Goal: Information Seeking & Learning: Learn about a topic

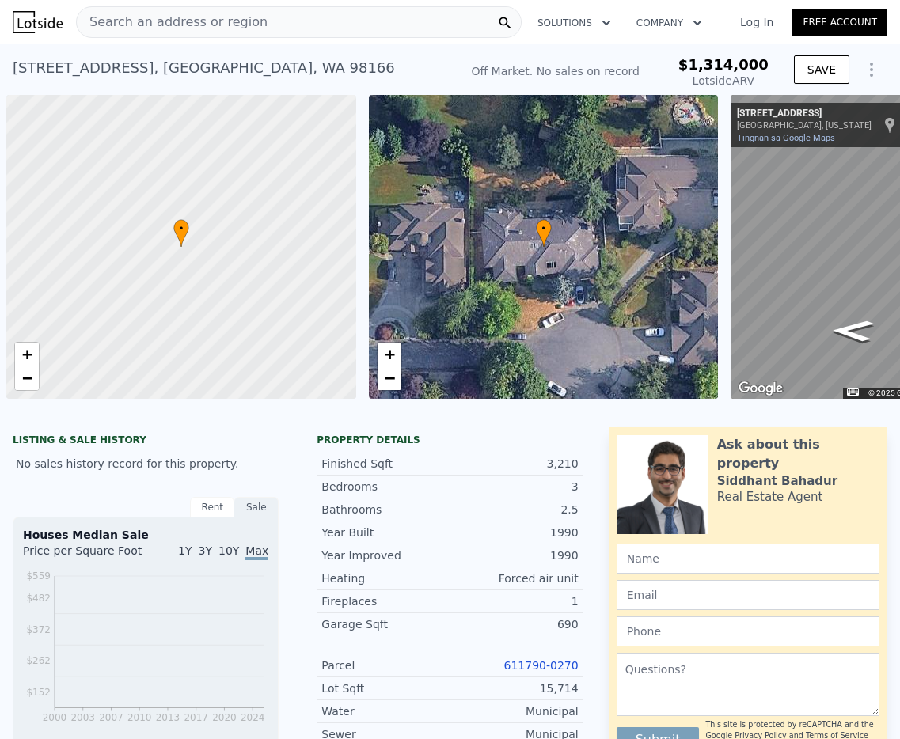
scroll to position [0, 6]
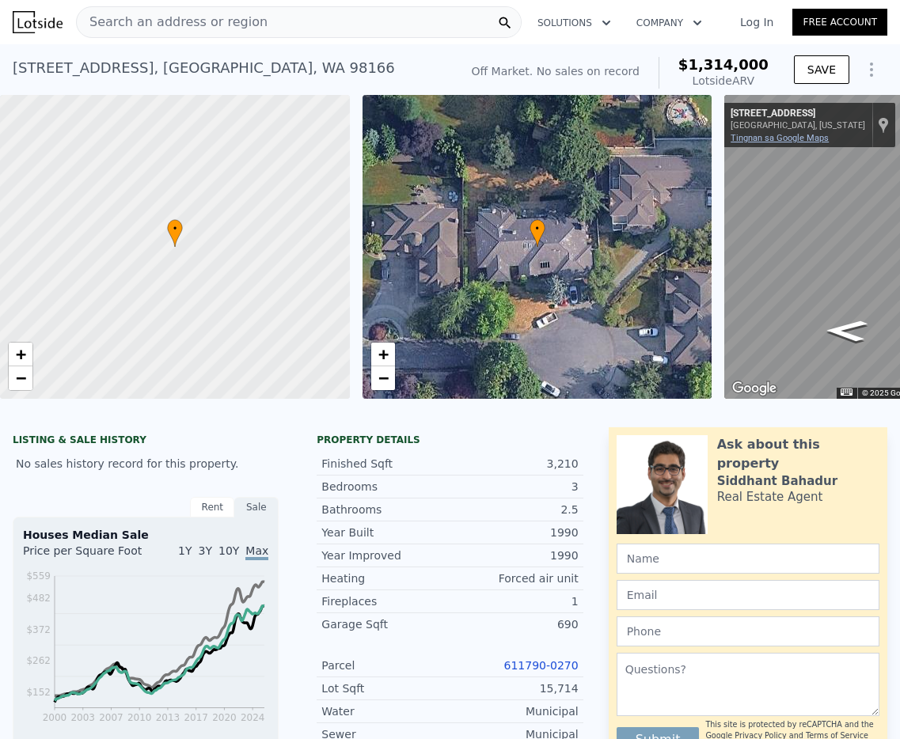
click at [780, 137] on link "Tingnan sa Google Maps" at bounding box center [780, 138] width 98 height 10
click at [381, 28] on div "Search an address or region" at bounding box center [299, 22] width 446 height 32
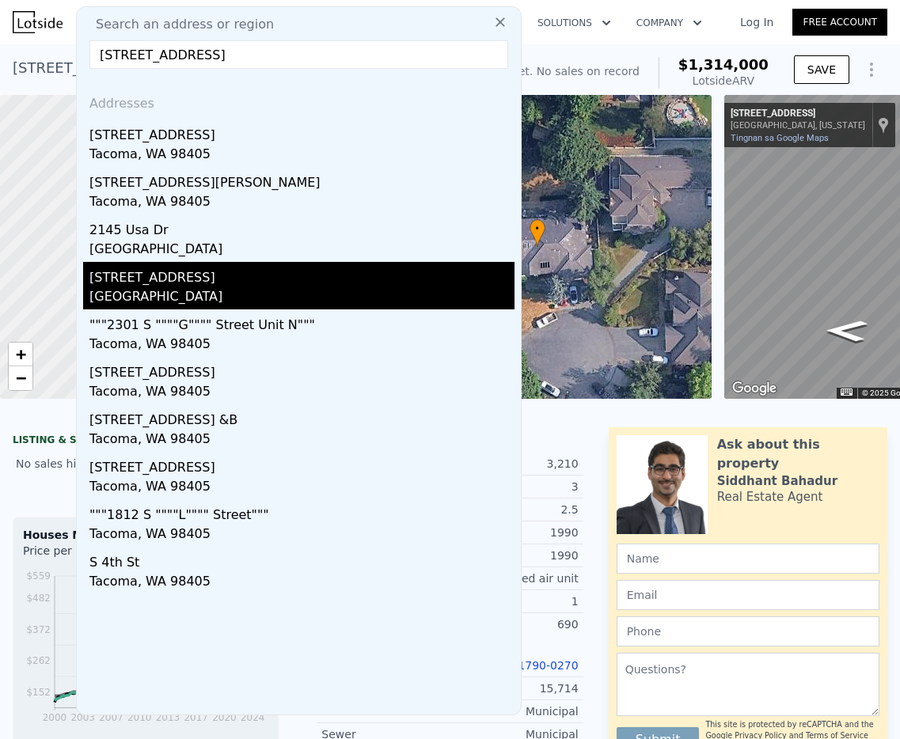
type input "[STREET_ADDRESS]"
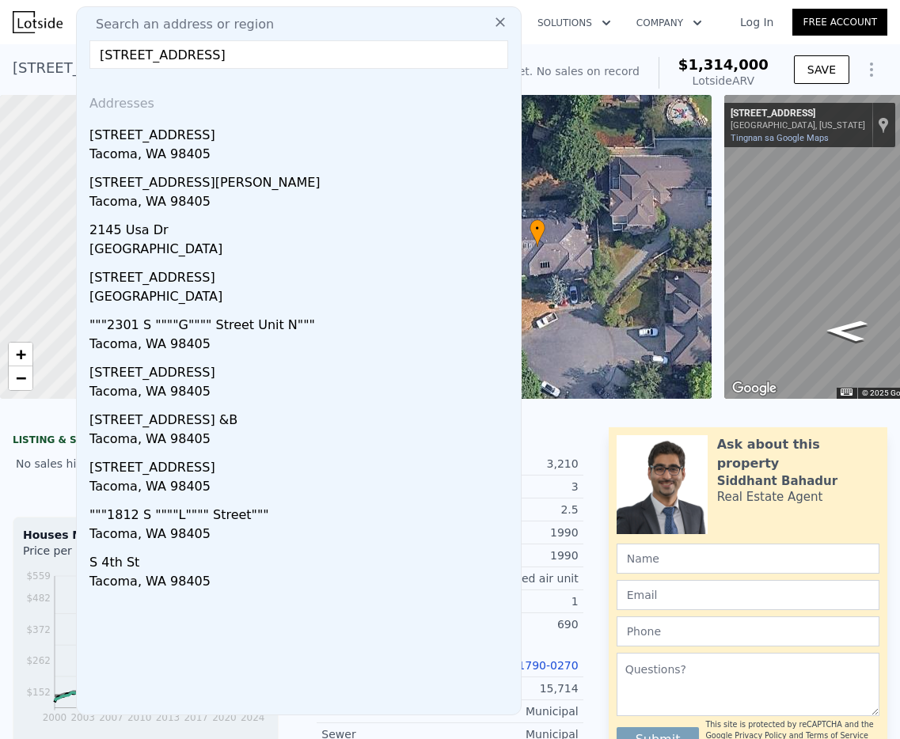
drag, startPoint x: 279, startPoint y: 292, endPoint x: 260, endPoint y: 248, distance: 47.9
click at [279, 292] on div "[GEOGRAPHIC_DATA]" at bounding box center [301, 298] width 425 height 22
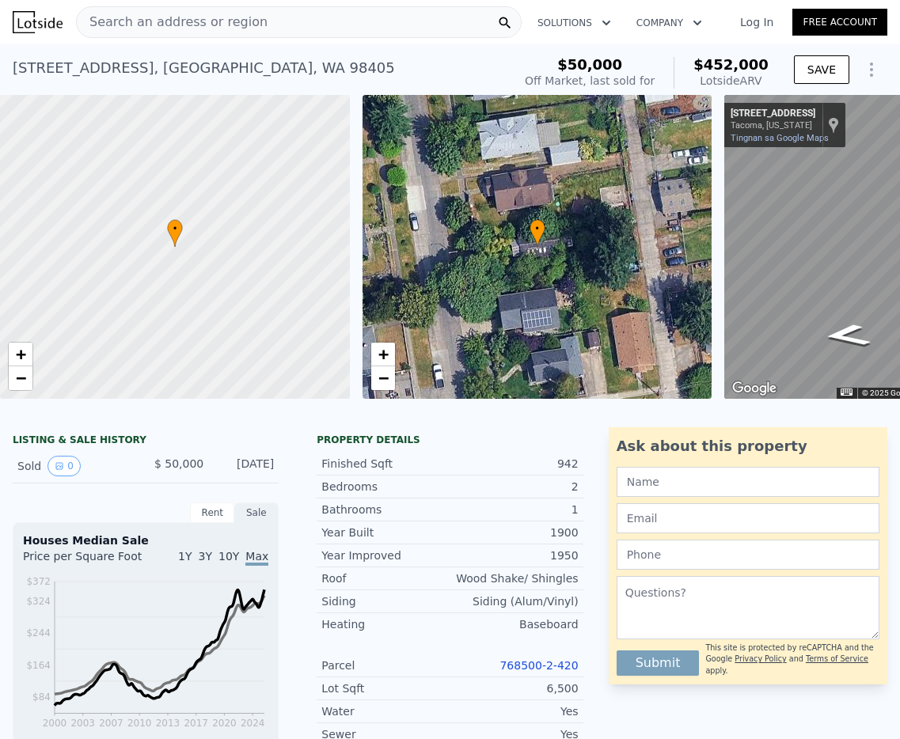
click at [793, 60] on div "$50,000 Off Market, last sold for $452,000 Lotside ARV SAVE" at bounding box center [703, 73] width 369 height 44
drag, startPoint x: 770, startPoint y: 64, endPoint x: 701, endPoint y: 64, distance: 68.9
click at [699, 65] on div "$50,000 Off Market, last sold for $452,000 Lotside ARV SAVE" at bounding box center [703, 73] width 369 height 44
copy span "$452,000"
drag, startPoint x: 266, startPoint y: 78, endPoint x: 294, endPoint y: 70, distance: 28.8
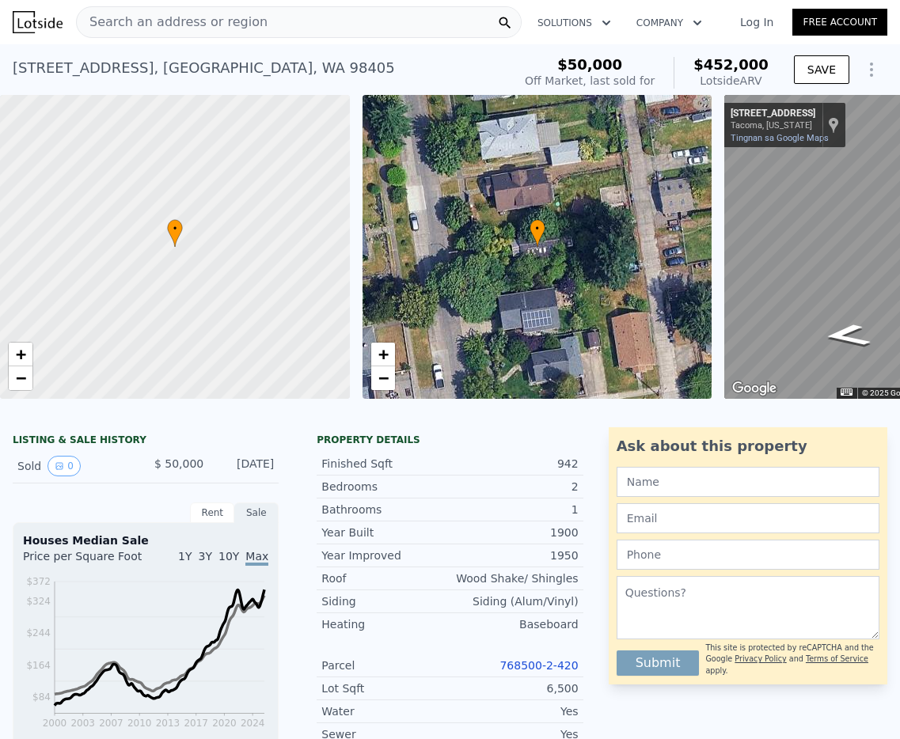
click at [266, 76] on div "[STREET_ADDRESS] Sold [DATE] for $50k (~ARV $452k )" at bounding box center [259, 73] width 493 height 44
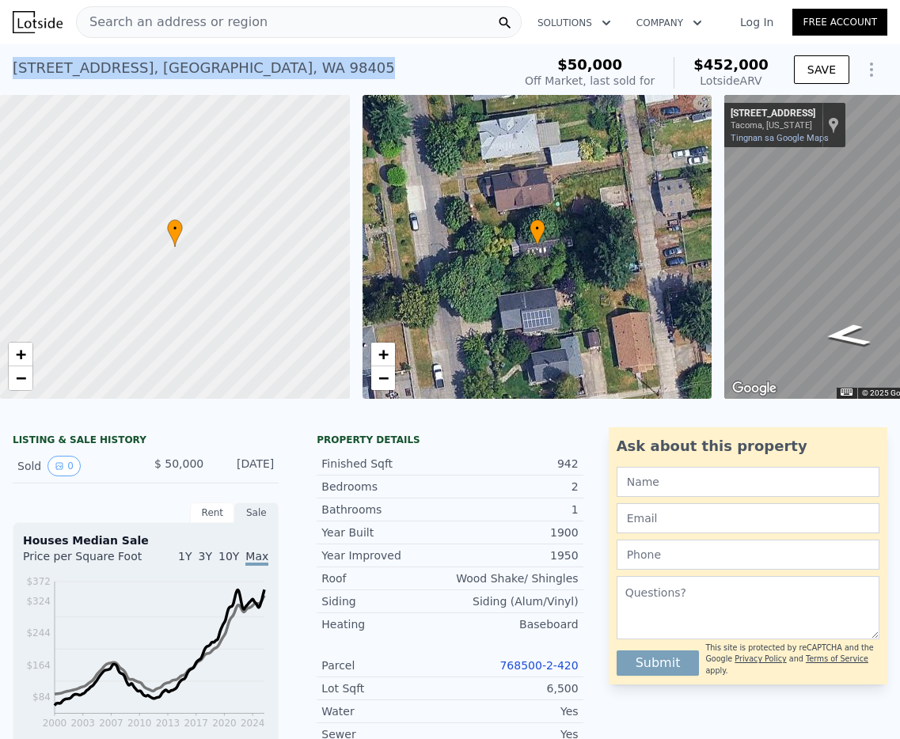
drag, startPoint x: 259, startPoint y: 69, endPoint x: 11, endPoint y: 71, distance: 247.8
click at [11, 71] on div "[STREET_ADDRESS] Sold [DATE] for $50k (~ARV $452k ) $50,000 Off Market, last so…" at bounding box center [450, 69] width 900 height 51
copy div "[STREET_ADDRESS]"
